Goal: Information Seeking & Learning: Learn about a topic

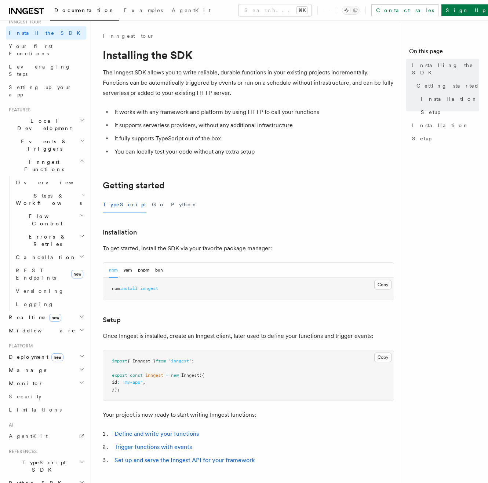
scroll to position [84, 0]
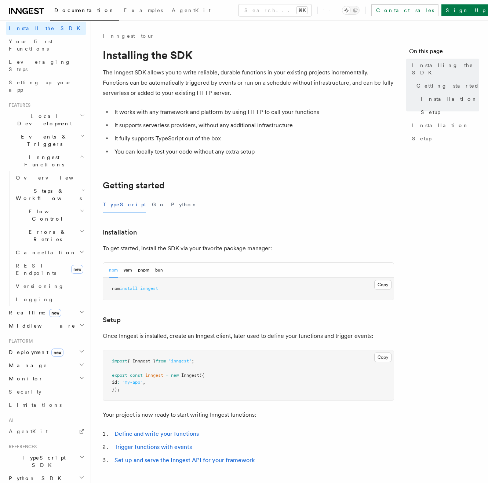
click at [31, 454] on span "TypeScript SDK" at bounding box center [42, 461] width 73 height 15
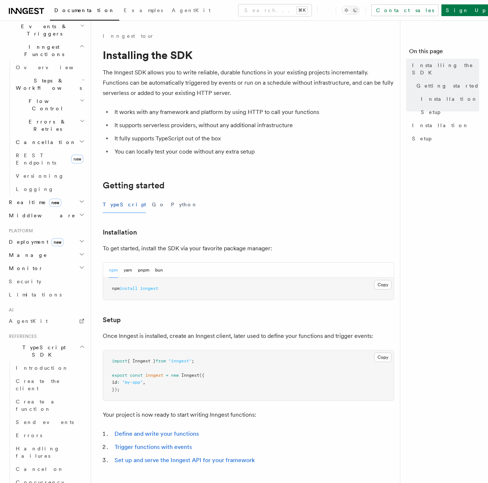
scroll to position [232, 0]
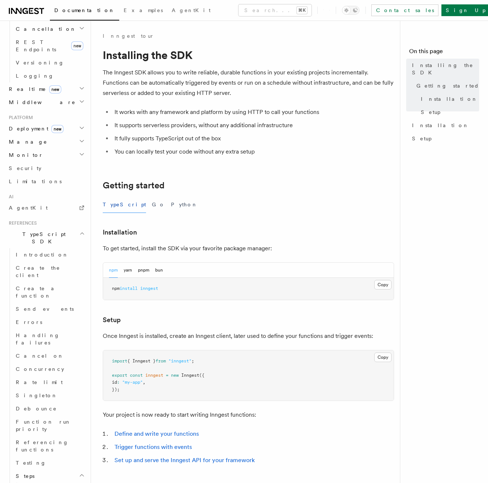
scroll to position [345, 0]
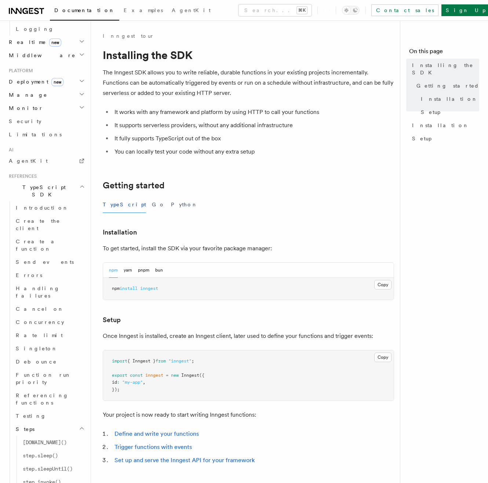
scroll to position [369, 0]
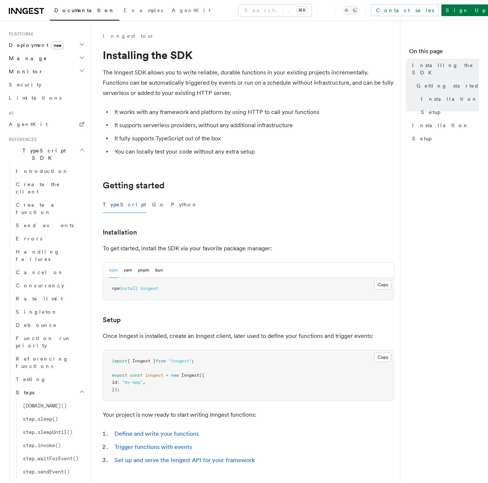
scroll to position [449, 0]
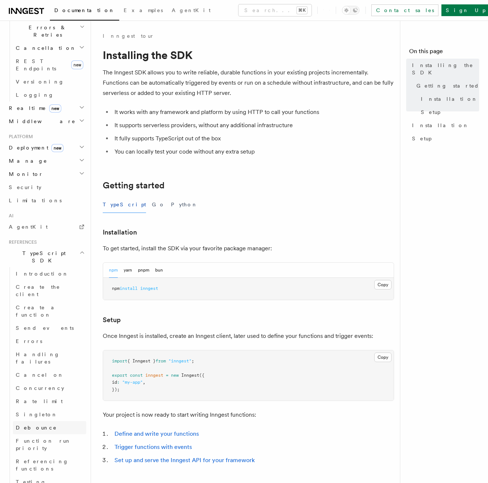
scroll to position [284, 0]
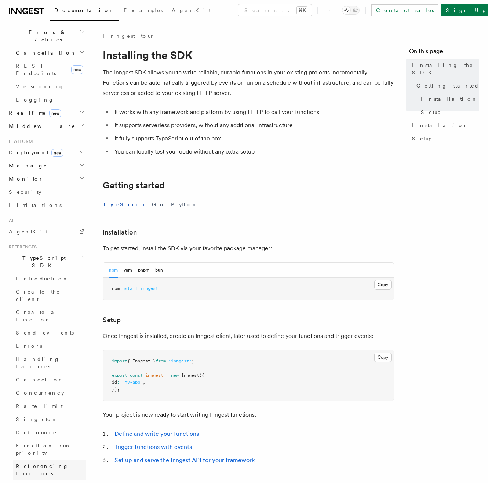
click at [53, 463] on span "Referencing functions" at bounding box center [42, 469] width 53 height 13
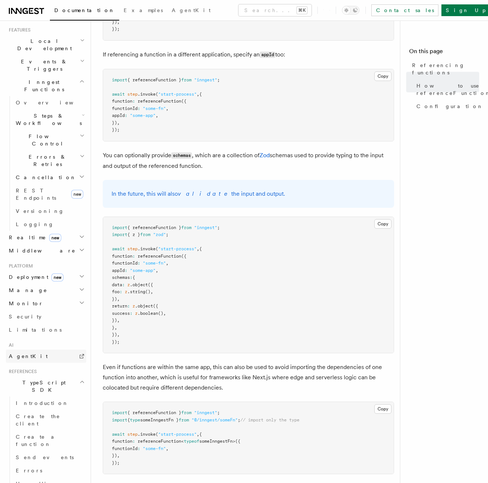
scroll to position [121, 0]
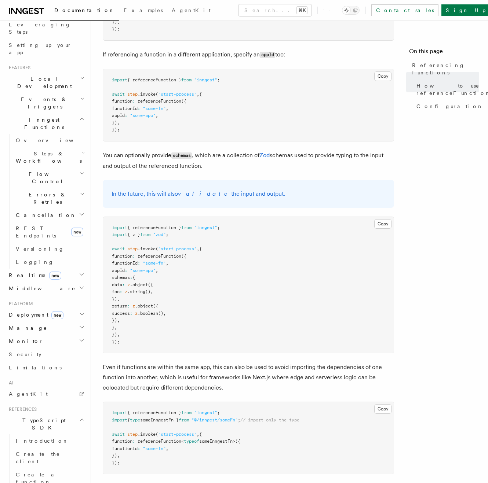
click at [63, 269] on h2 "Realtime new" at bounding box center [46, 275] width 80 height 13
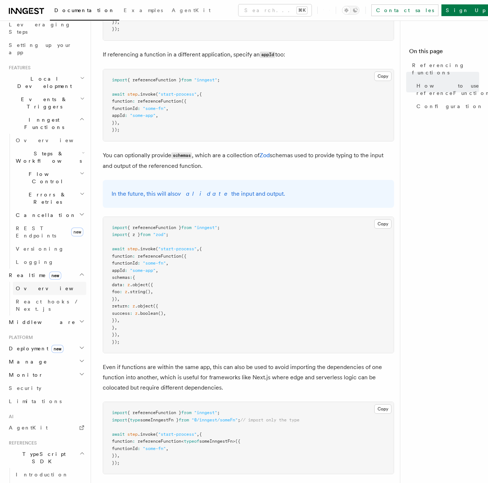
click at [59, 282] on link "Overview" at bounding box center [49, 288] width 73 height 13
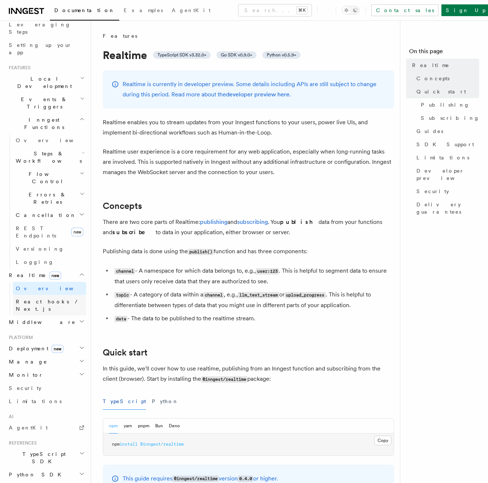
click at [59, 299] on span "React hooks / Next.js" at bounding box center [48, 305] width 65 height 13
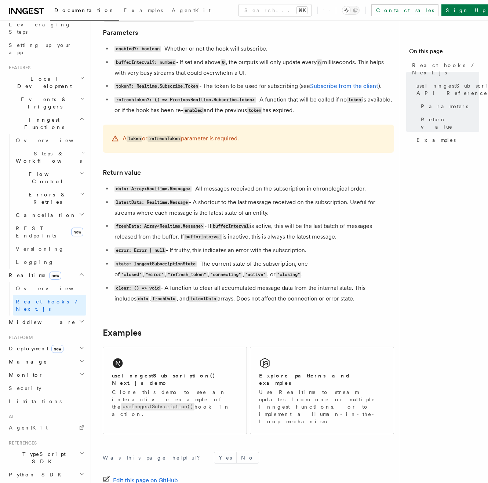
scroll to position [486, 0]
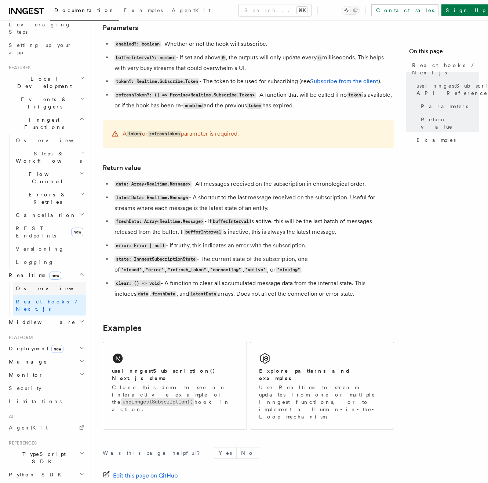
click at [39, 282] on link "Overview" at bounding box center [49, 288] width 73 height 13
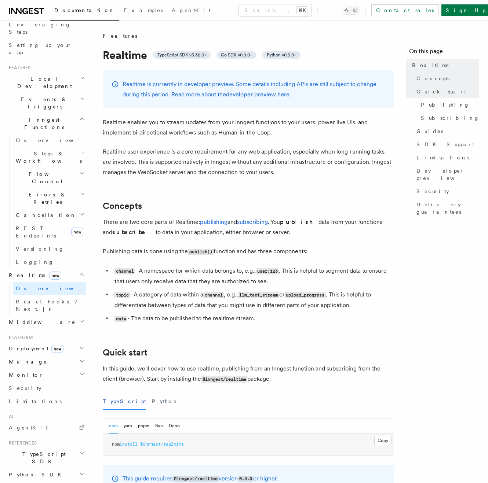
click at [29, 342] on h2 "Deployment new" at bounding box center [46, 348] width 80 height 13
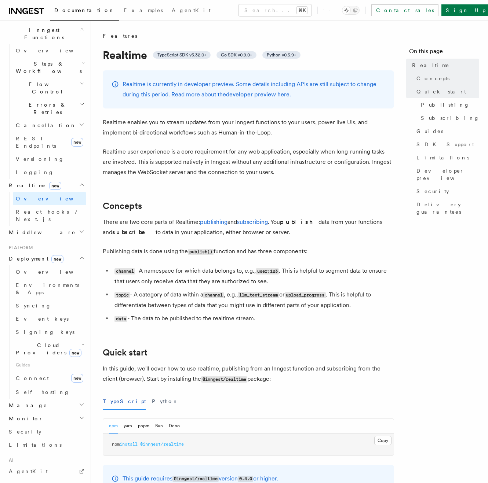
click at [38, 399] on h2 "Manage" at bounding box center [46, 405] width 80 height 13
click at [51, 339] on h2 "Cloud Providers new" at bounding box center [49, 349] width 73 height 21
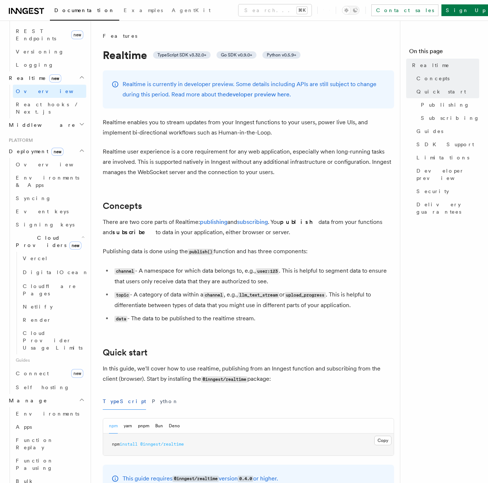
scroll to position [356, 0]
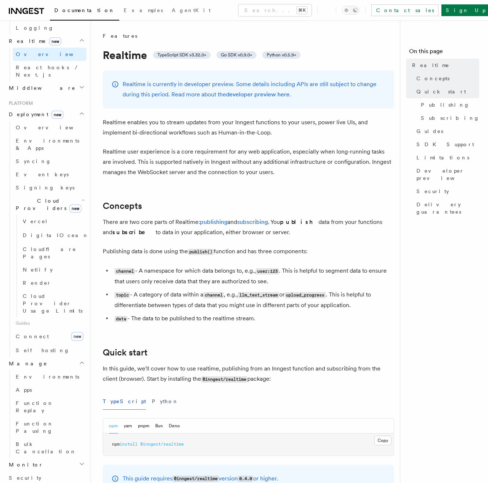
click at [40, 458] on h2 "Monitor" at bounding box center [46, 464] width 80 height 13
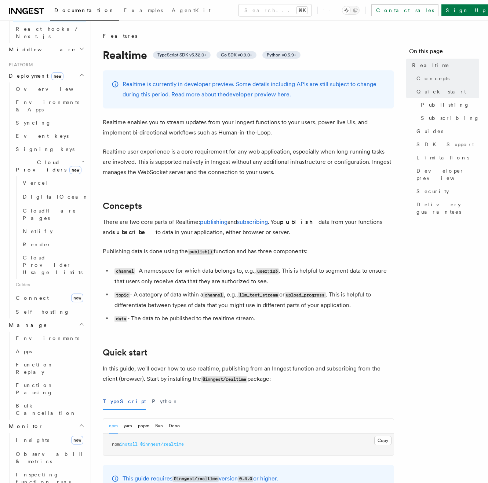
scroll to position [414, 0]
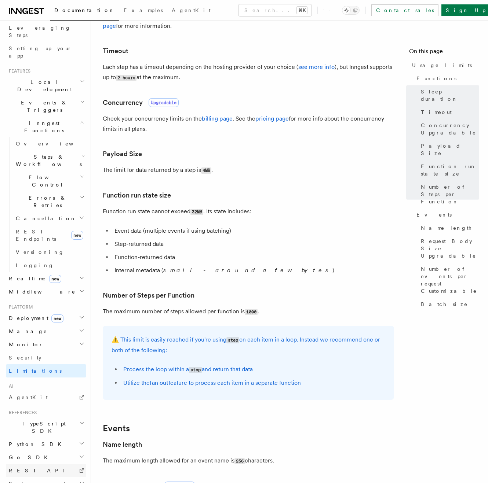
scroll to position [224, 0]
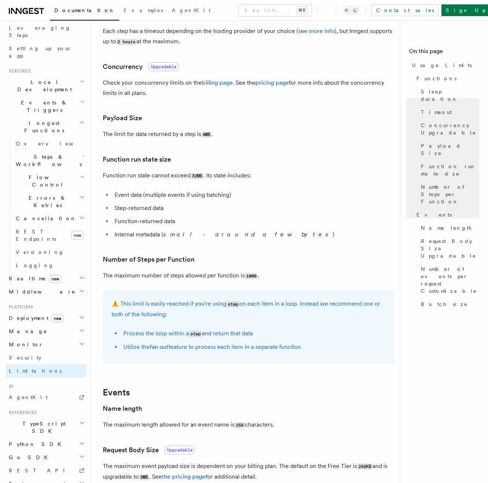
click at [38, 480] on span "System events" at bounding box center [37, 483] width 62 height 7
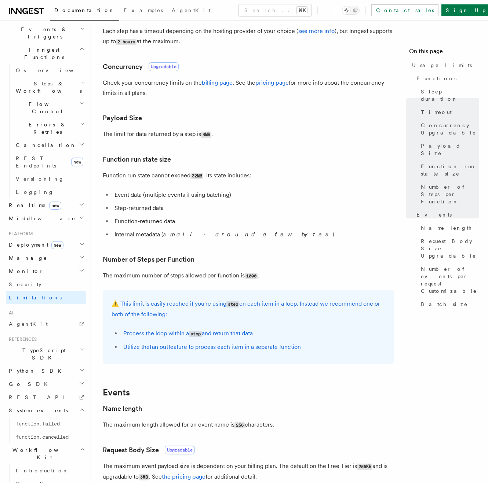
click at [31, 378] on h2 "Go SDK" at bounding box center [46, 384] width 80 height 13
click at [37, 364] on h2 "Python SDK" at bounding box center [46, 370] width 80 height 13
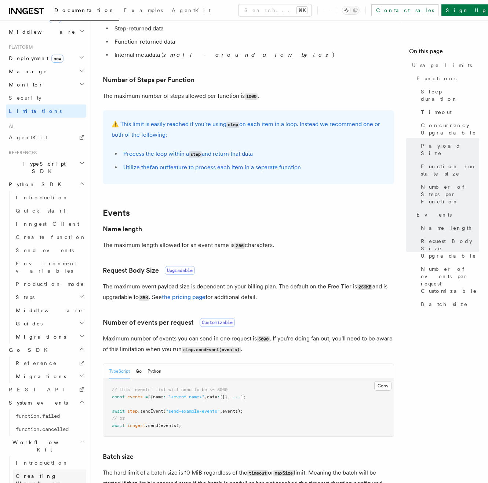
scroll to position [382, 0]
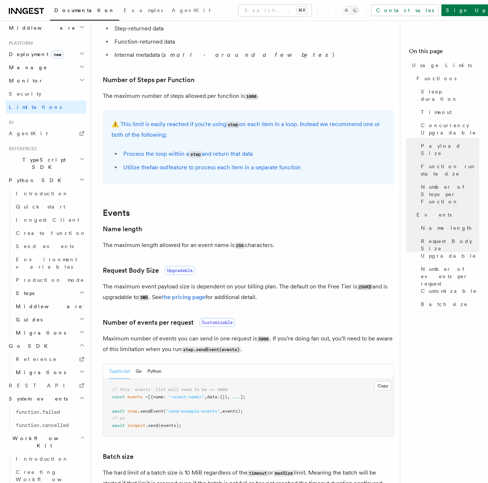
click at [48, 153] on h2 "TypeScript SDK" at bounding box center [46, 163] width 80 height 21
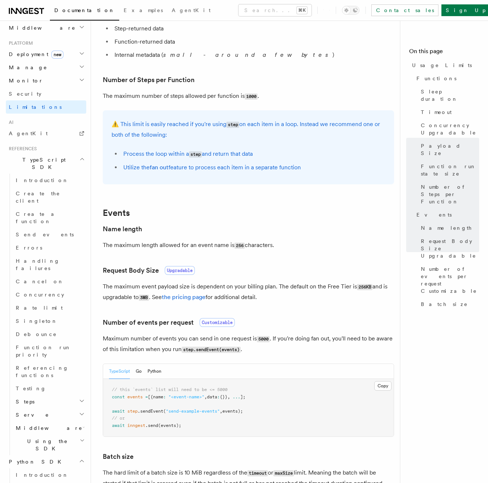
click at [40, 395] on h2 "Steps" at bounding box center [49, 401] width 73 height 13
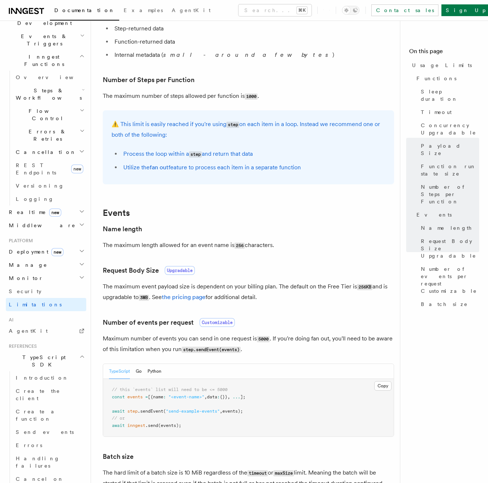
scroll to position [110, 0]
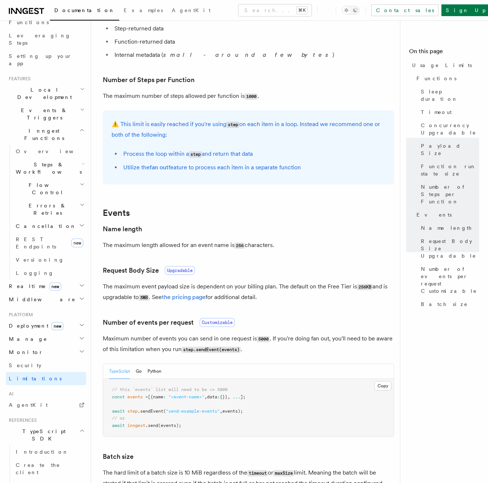
click at [49, 283] on span "new" at bounding box center [55, 287] width 12 height 8
